Goal: Subscribe to service/newsletter

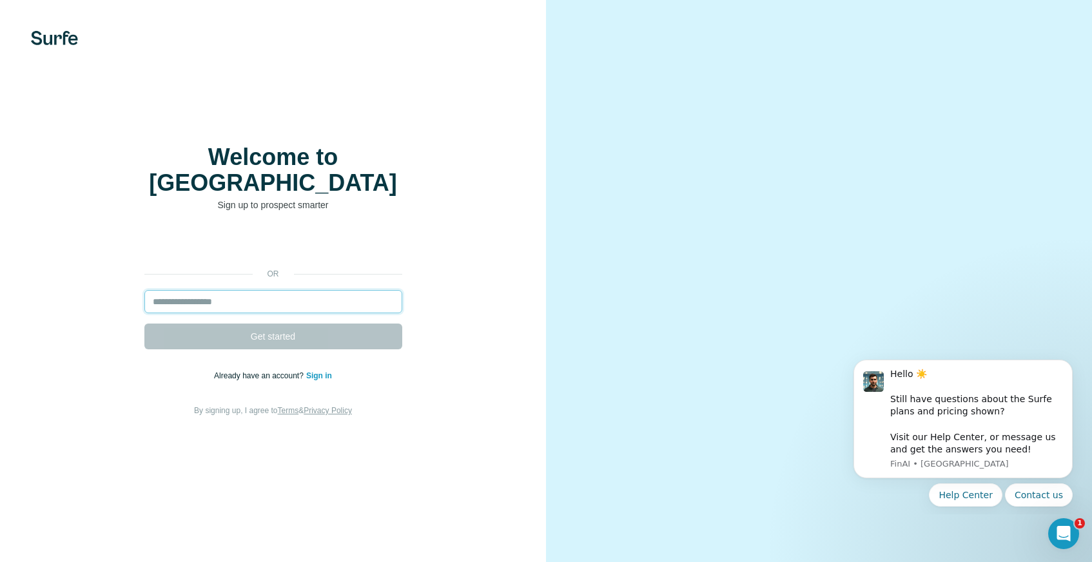
click at [229, 297] on input "email" at bounding box center [273, 301] width 258 height 23
click at [222, 297] on input "email" at bounding box center [273, 301] width 258 height 23
click at [222, 295] on input "email" at bounding box center [273, 301] width 258 height 23
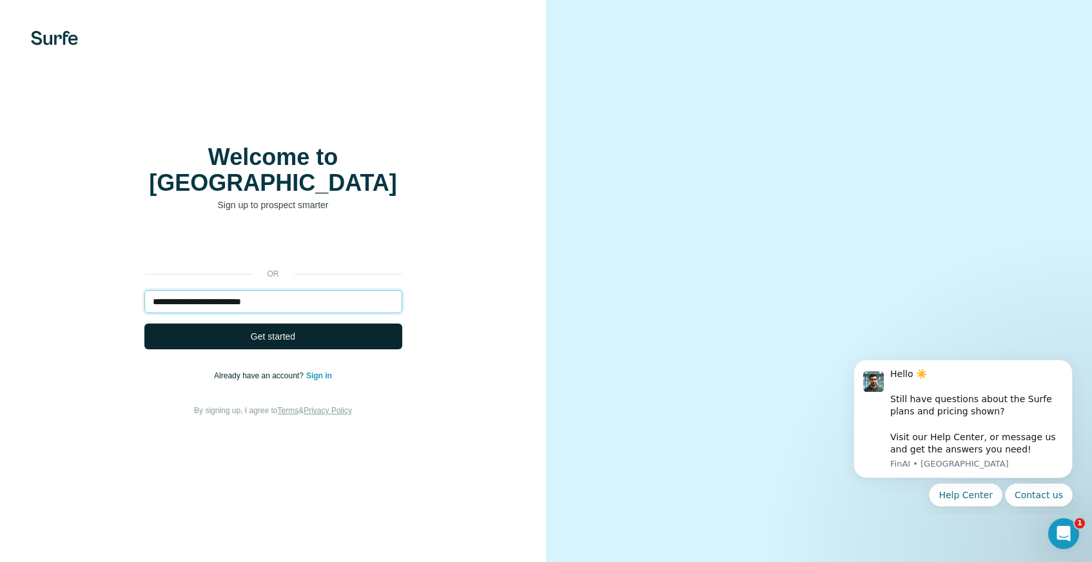
type input "**********"
click at [268, 337] on span "Get started" at bounding box center [273, 336] width 44 height 13
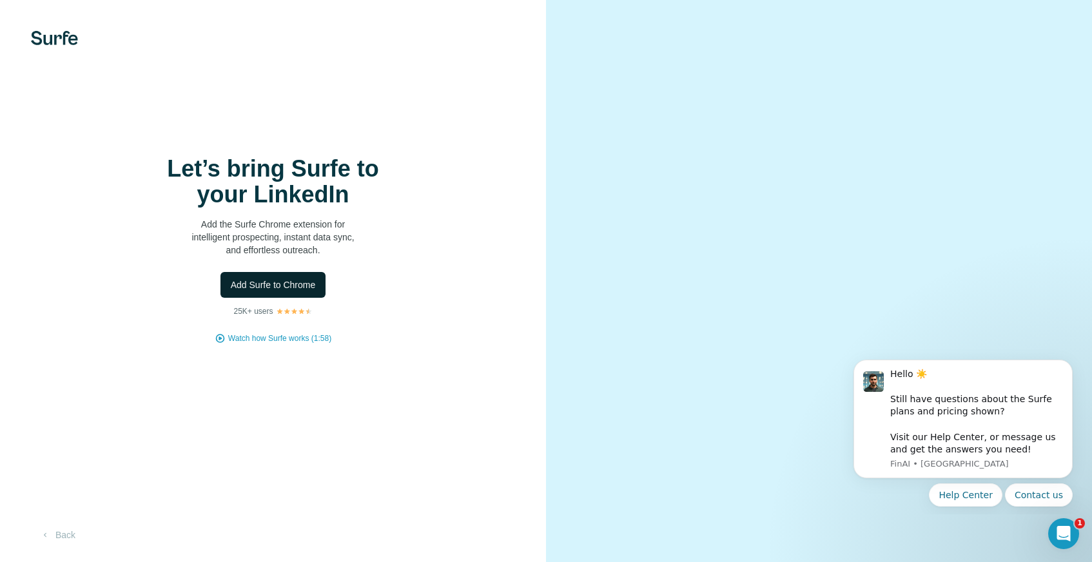
click at [275, 291] on span "Add Surfe to Chrome" at bounding box center [273, 285] width 85 height 13
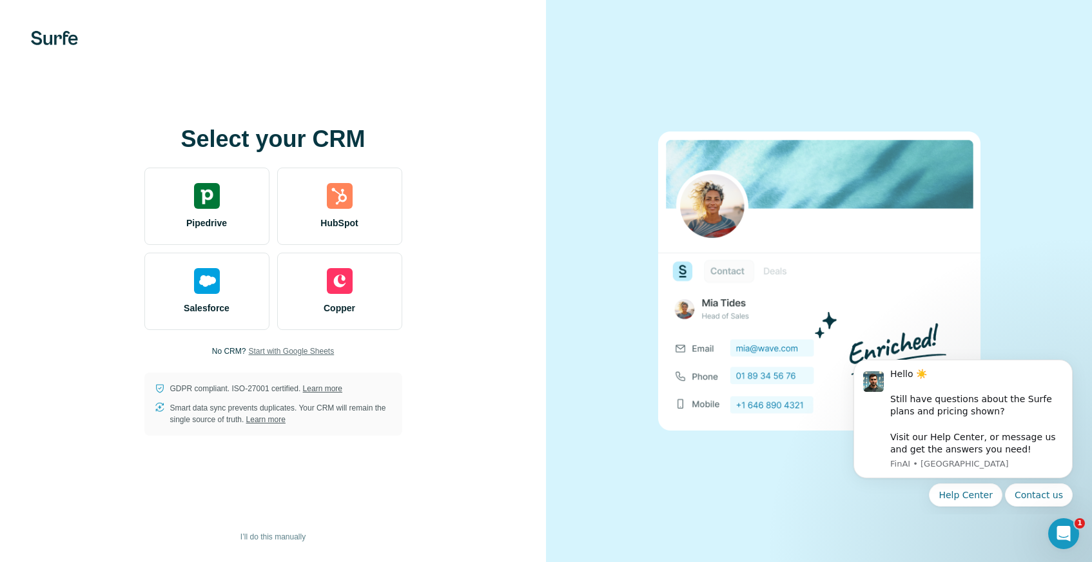
click at [297, 350] on span "Start with Google Sheets" at bounding box center [291, 352] width 86 height 12
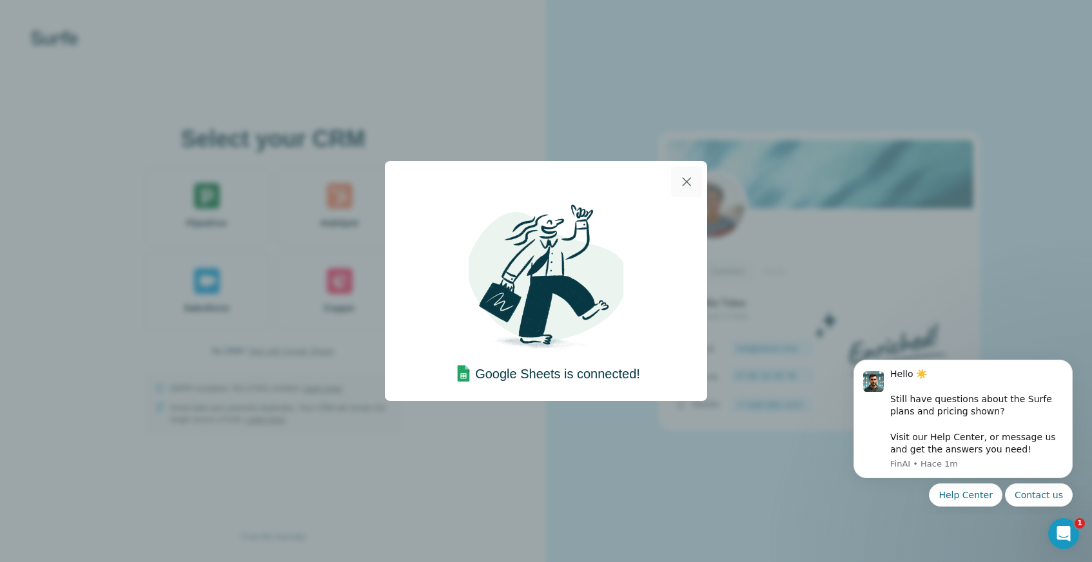
click at [684, 183] on icon "button" at bounding box center [686, 181] width 15 height 15
